Goal: Navigation & Orientation: Find specific page/section

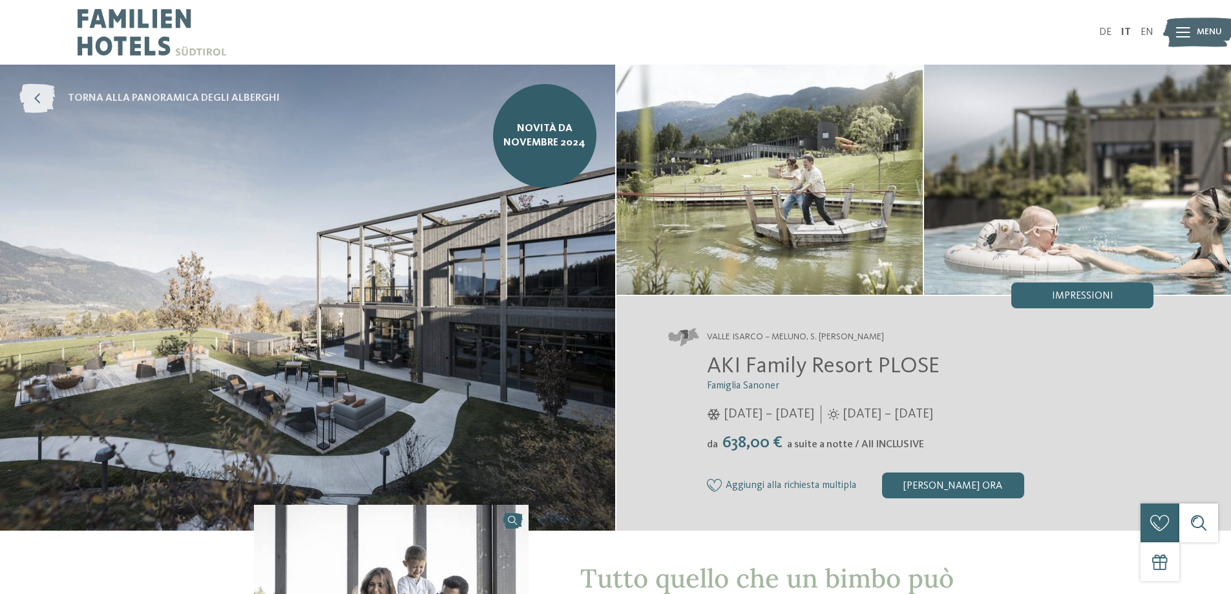
click at [39, 96] on icon at bounding box center [37, 98] width 36 height 29
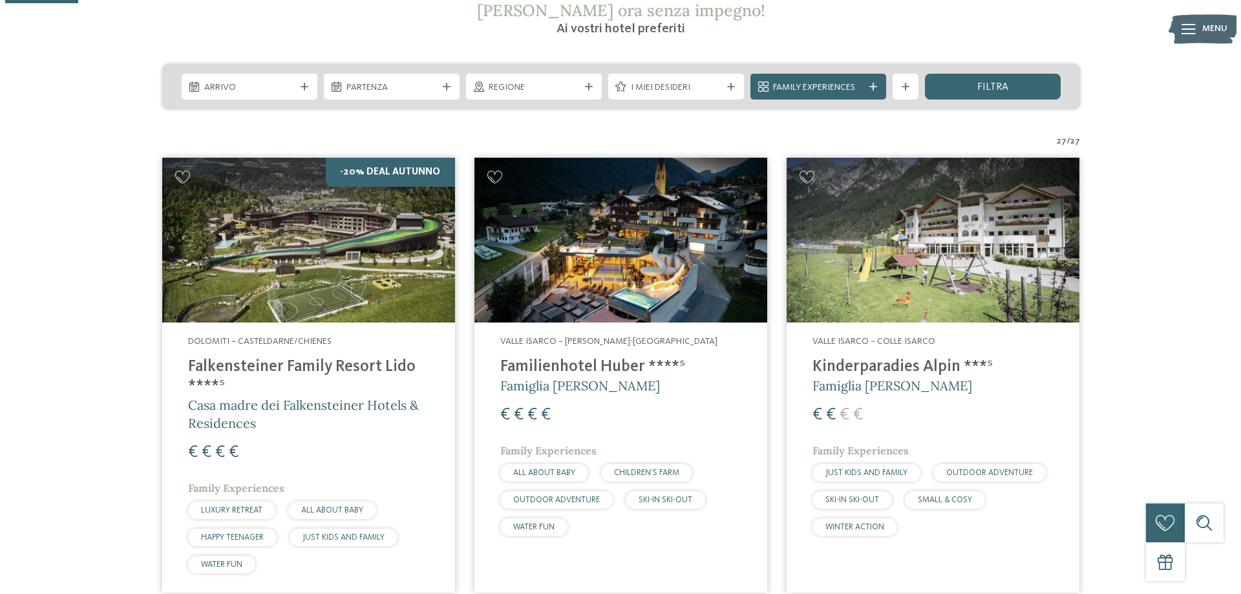
scroll to position [258, 0]
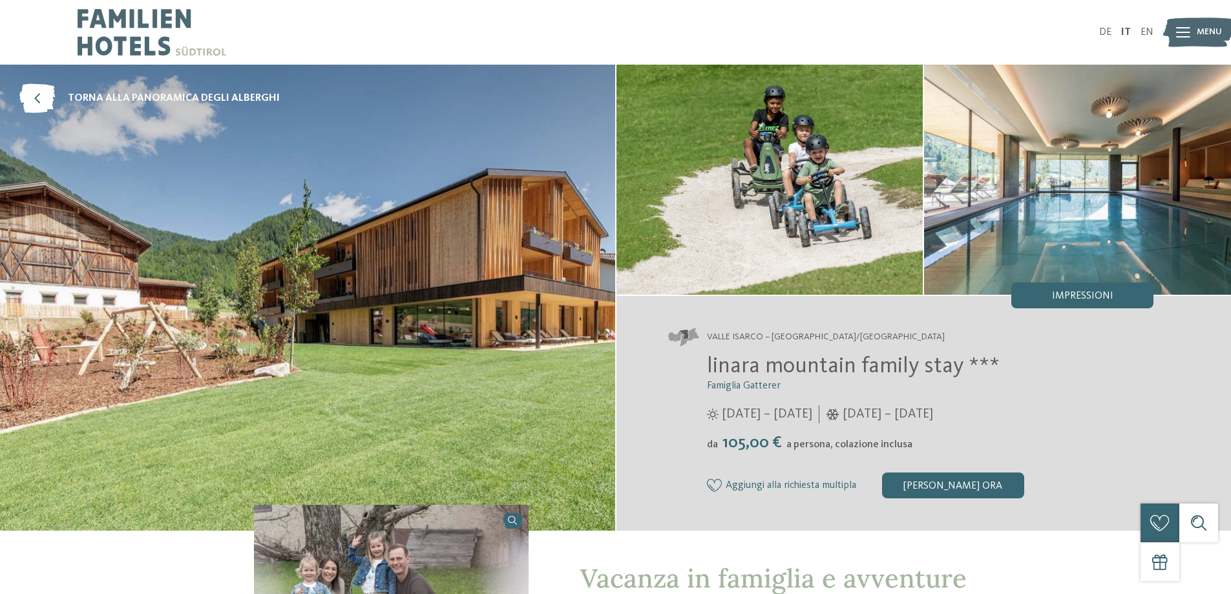
click at [1060, 173] on img at bounding box center [1077, 180] width 307 height 230
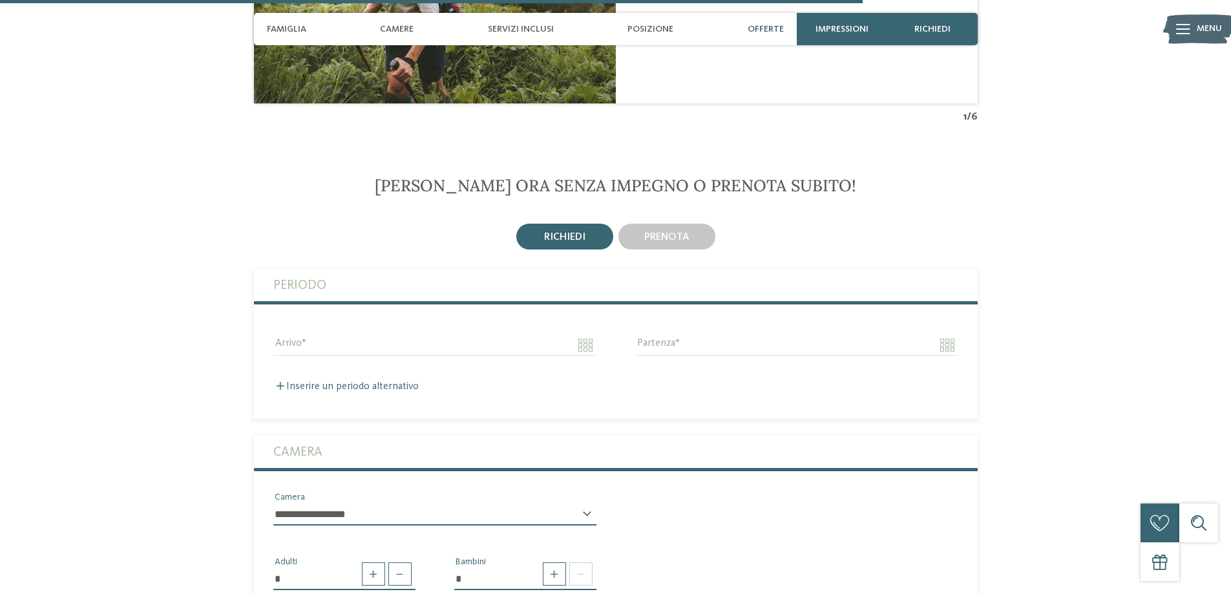
scroll to position [2908, 0]
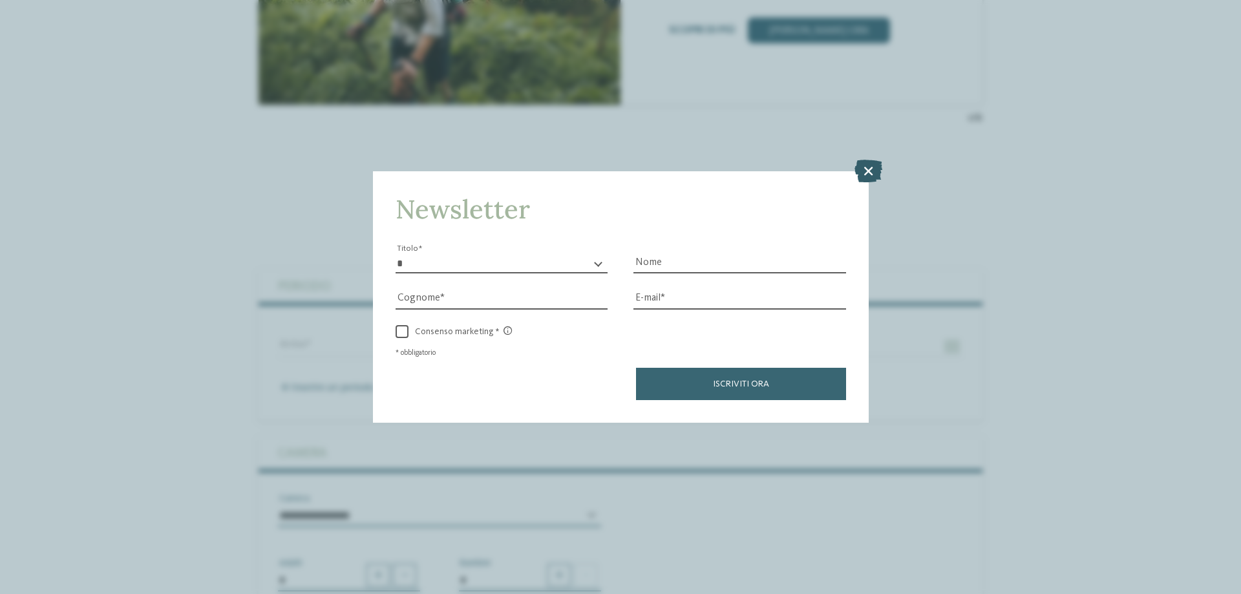
click at [862, 165] on icon at bounding box center [868, 171] width 28 height 23
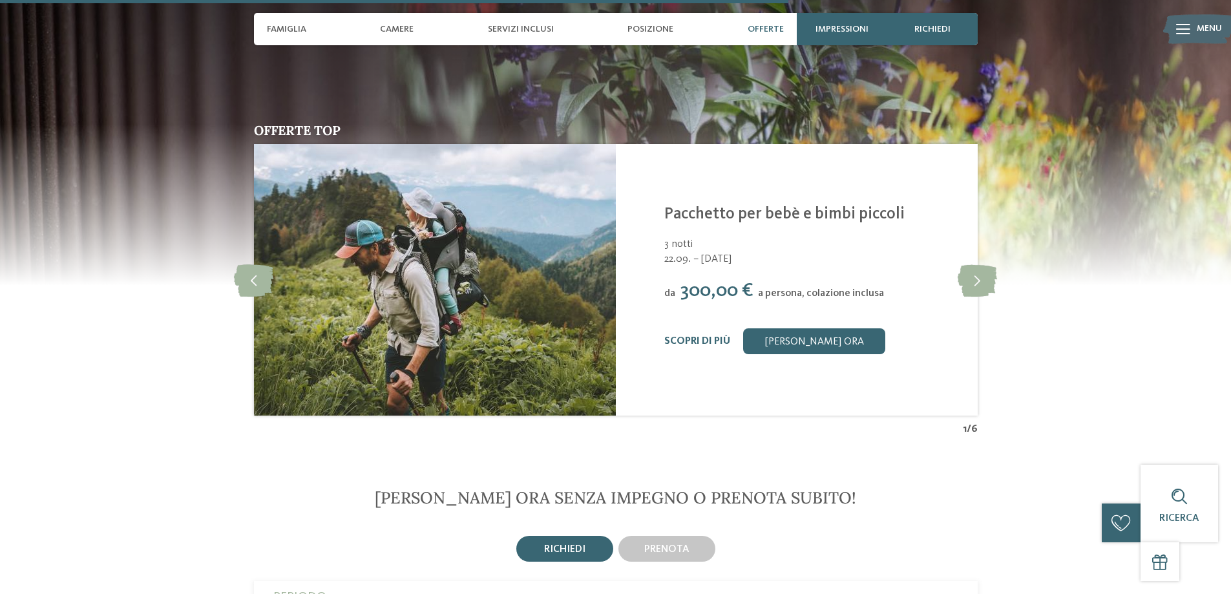
scroll to position [2585, 0]
